Goal: Task Accomplishment & Management: Manage account settings

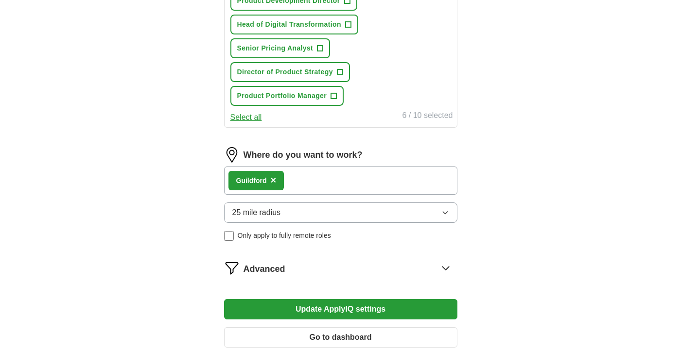
scroll to position [518, 0]
click at [369, 178] on div "Guildford ×" at bounding box center [340, 181] width 233 height 28
click at [291, 179] on div "Guildford ×" at bounding box center [340, 181] width 233 height 28
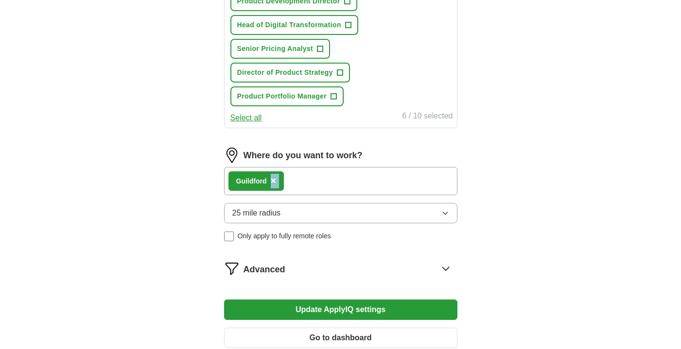
click at [291, 179] on div "Guildford ×" at bounding box center [340, 181] width 233 height 28
click at [324, 180] on div "Guildford ×" at bounding box center [340, 181] width 233 height 28
click at [271, 182] on span "×" at bounding box center [274, 180] width 6 height 11
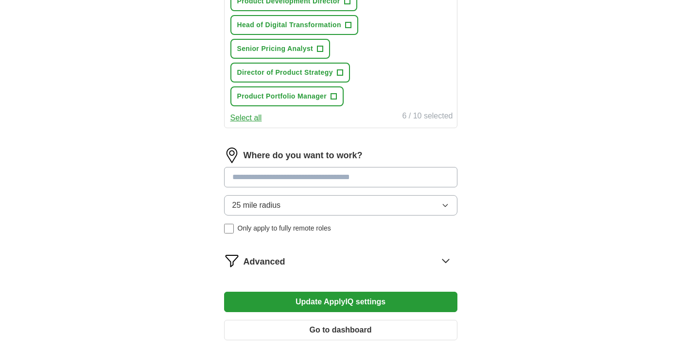
click at [271, 182] on input at bounding box center [340, 177] width 233 height 20
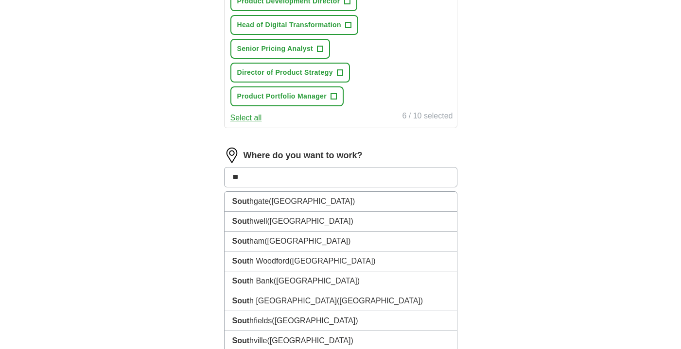
type input "*"
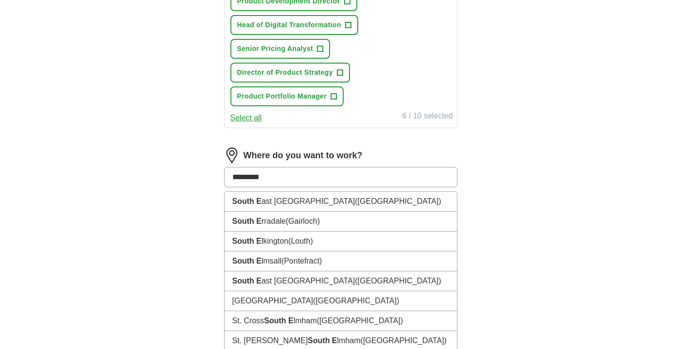
type input "**********"
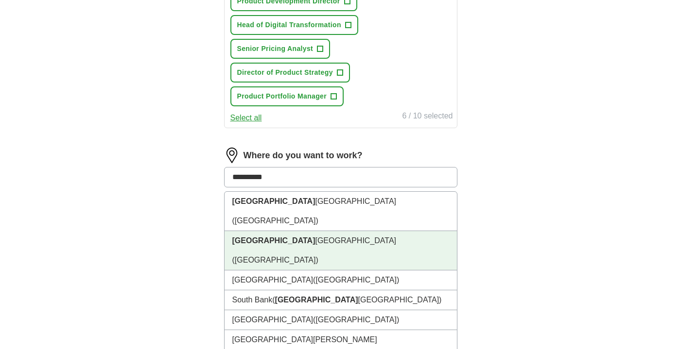
click at [281, 231] on li "[GEOGRAPHIC_DATA] ([GEOGRAPHIC_DATA])" at bounding box center [340, 250] width 232 height 39
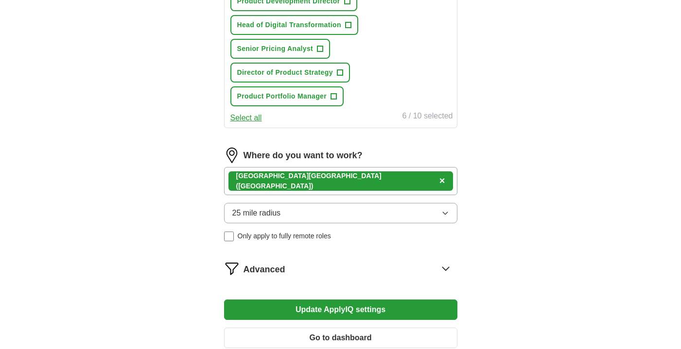
click at [443, 214] on icon "button" at bounding box center [445, 213] width 8 height 8
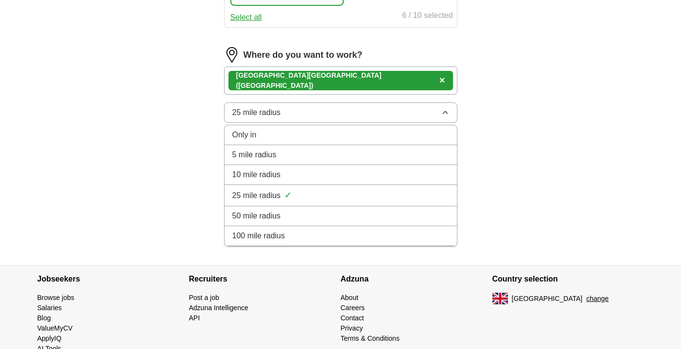
scroll to position [624, 0]
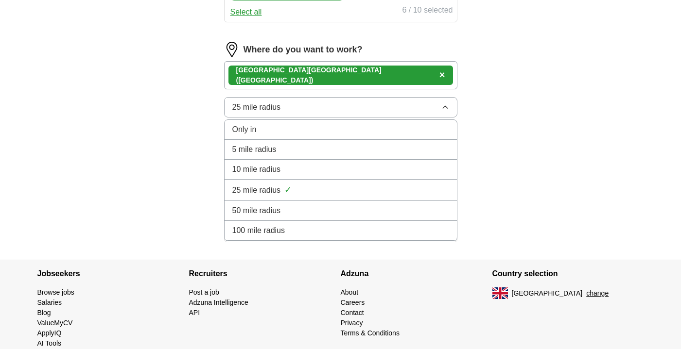
click at [250, 213] on span "50 mile radius" at bounding box center [256, 211] width 49 height 12
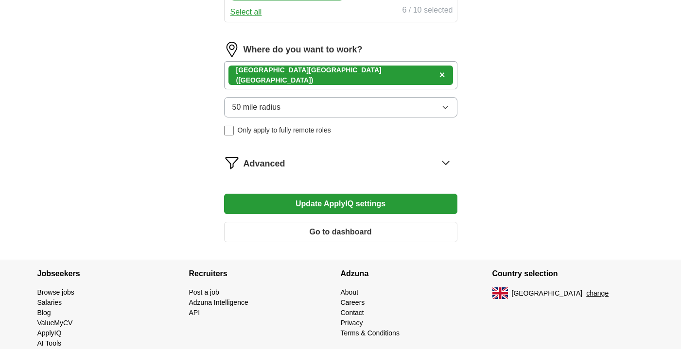
click at [446, 107] on icon "button" at bounding box center [445, 107] width 8 height 8
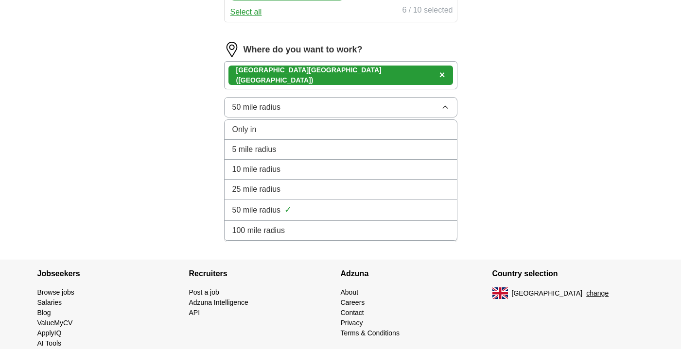
click at [376, 226] on div "100 mile radius" at bounding box center [340, 231] width 217 height 12
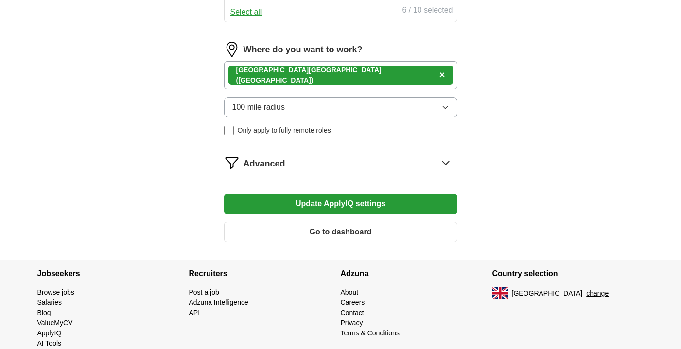
click at [361, 207] on button "Update ApplyIQ settings" at bounding box center [340, 204] width 233 height 20
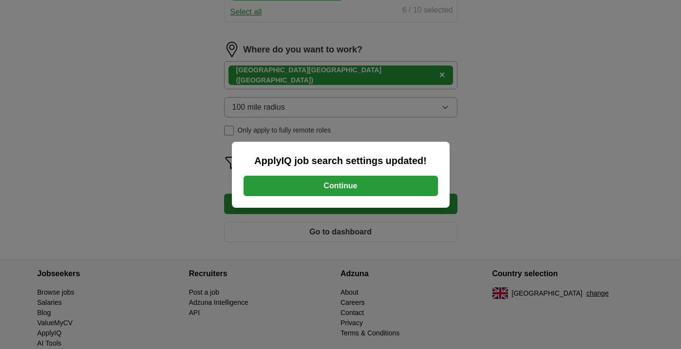
click at [344, 185] on button "Continue" at bounding box center [340, 186] width 194 height 20
